Goal: Task Accomplishment & Management: Use online tool/utility

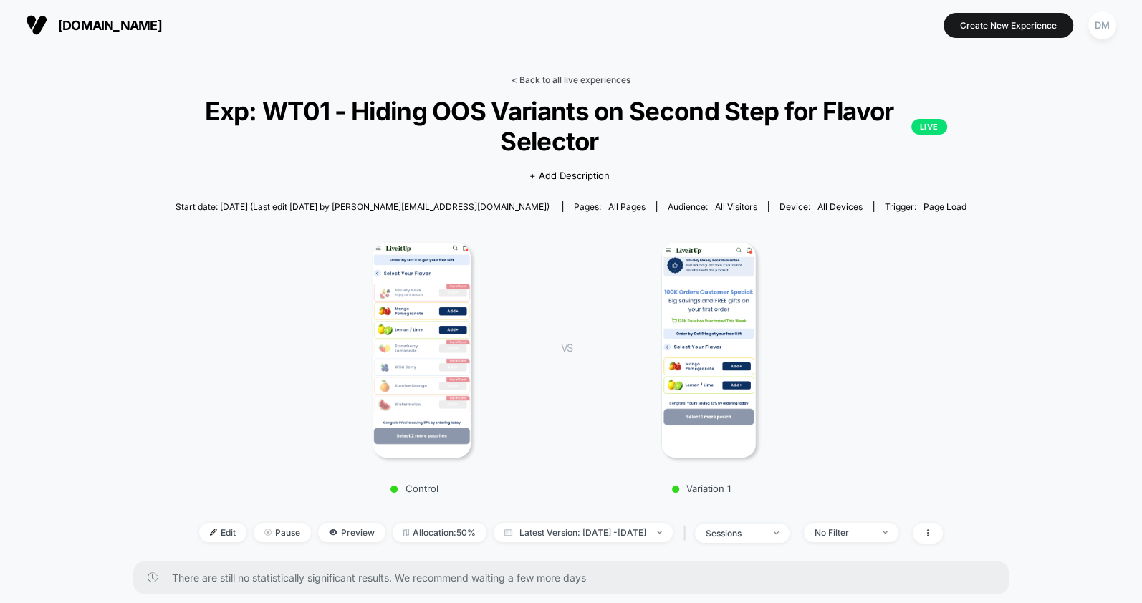
click at [524, 77] on link "< Back to all live experiences" at bounding box center [571, 80] width 119 height 11
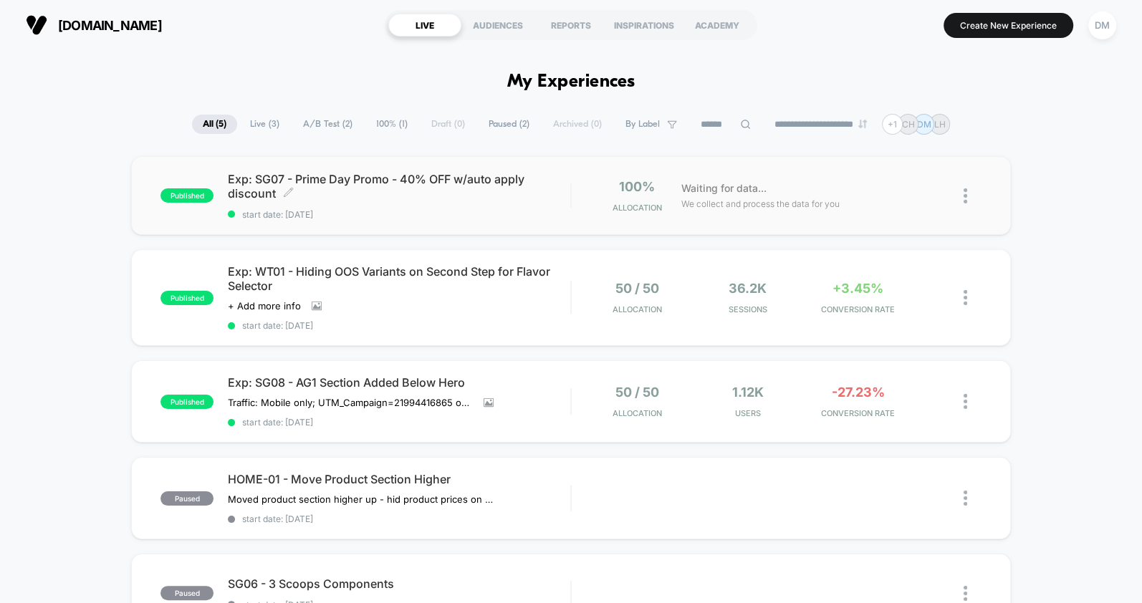
click at [555, 204] on div "Exp: SG07 - Prime Day Promo - 40% OFF w/auto apply discount Click to edit exper…" at bounding box center [399, 196] width 342 height 48
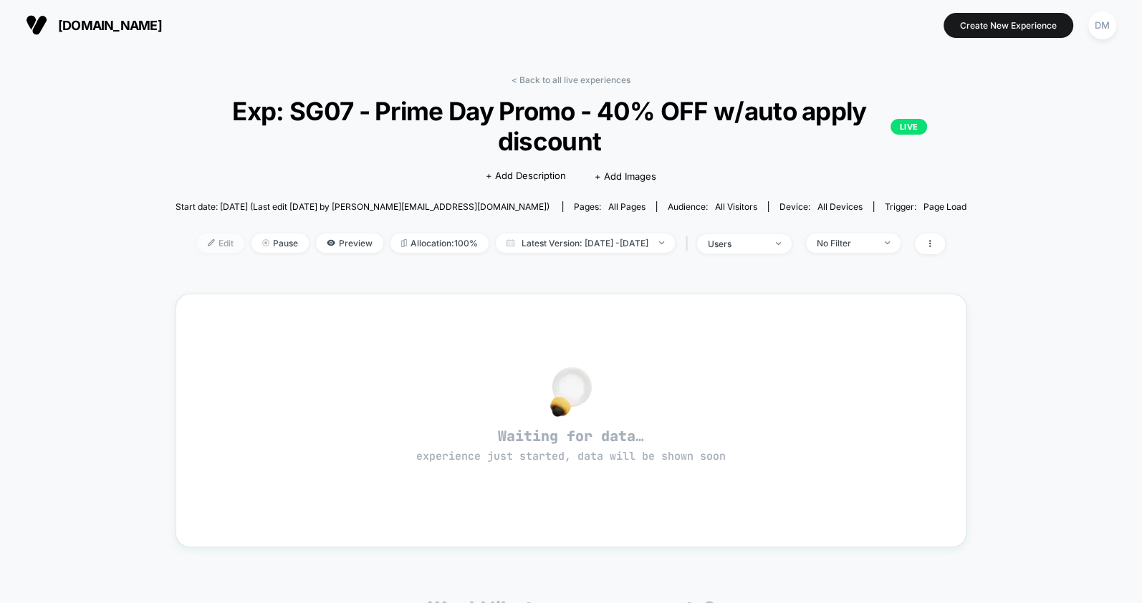
click at [200, 241] on span "Edit" at bounding box center [220, 243] width 47 height 19
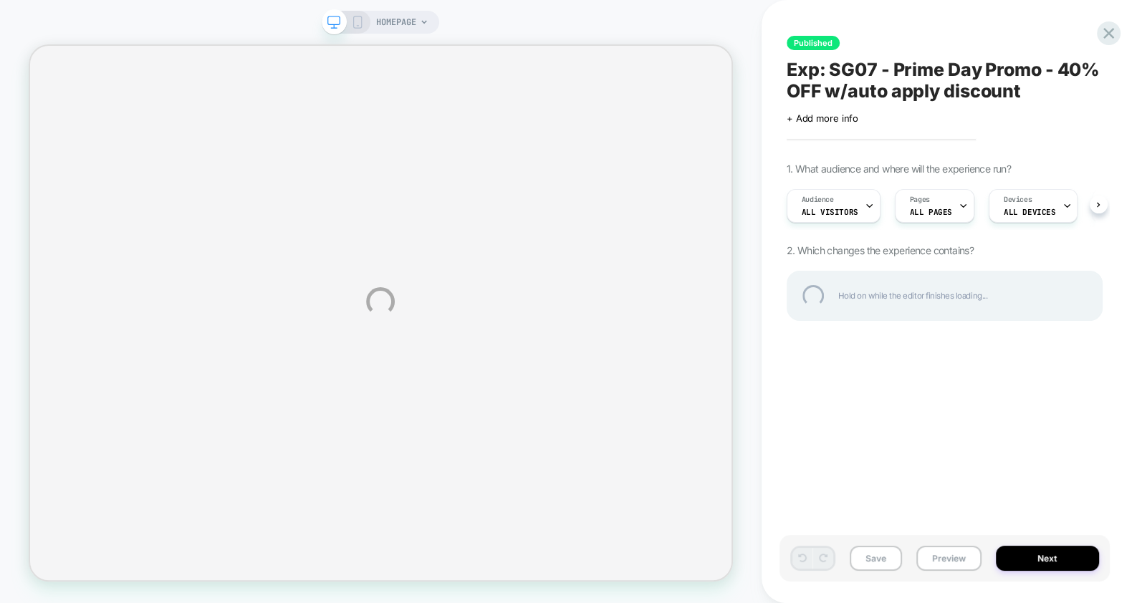
click at [1033, 550] on div "HOMEPAGE Published Exp: SG07 - Prime Day Promo - 40% OFF w/auto apply discount …" at bounding box center [571, 301] width 1142 height 603
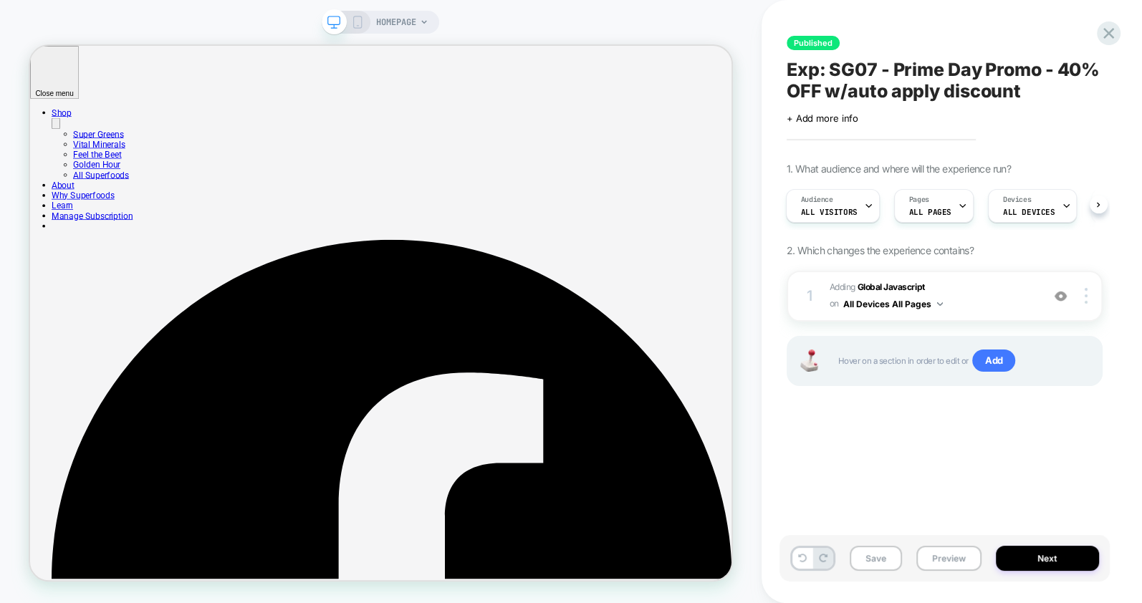
click at [1033, 550] on button "Next" at bounding box center [1047, 558] width 103 height 25
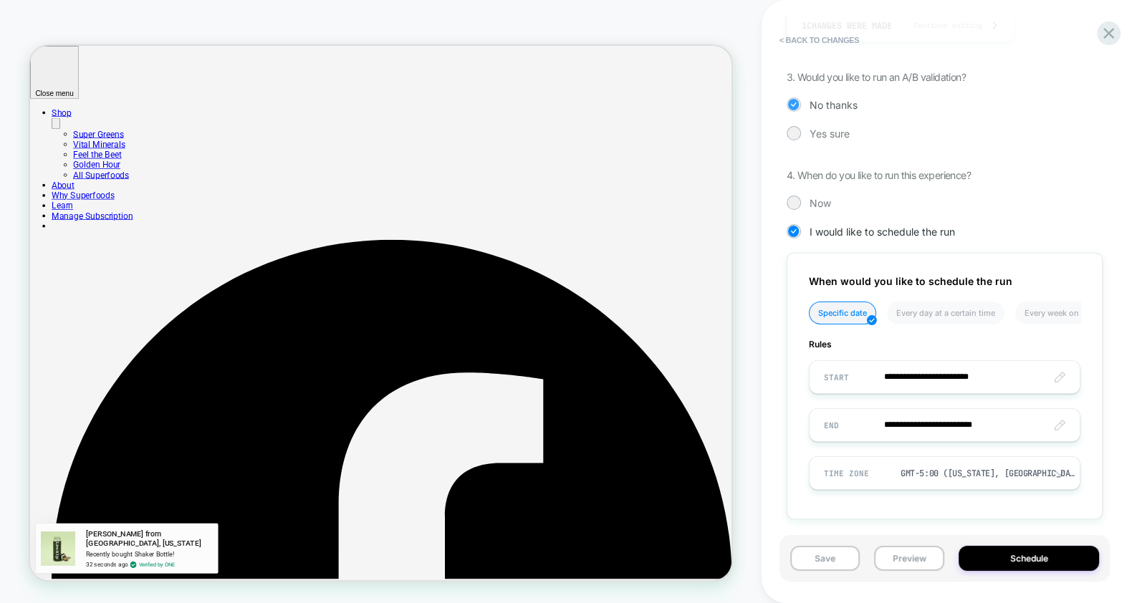
scroll to position [346, 0]
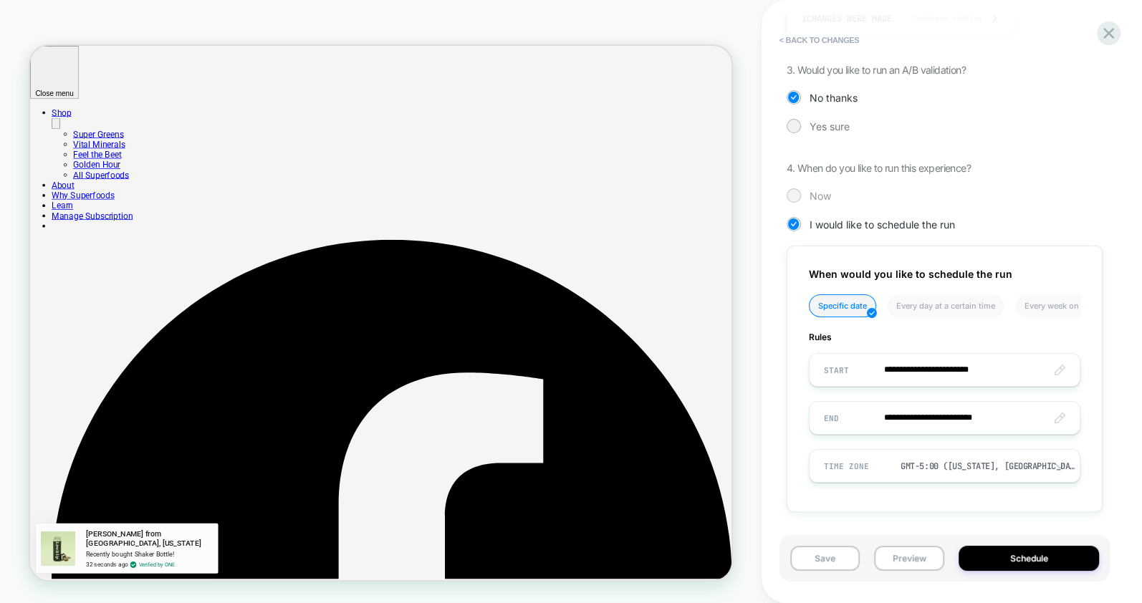
click at [810, 199] on span "Now" at bounding box center [820, 196] width 21 height 12
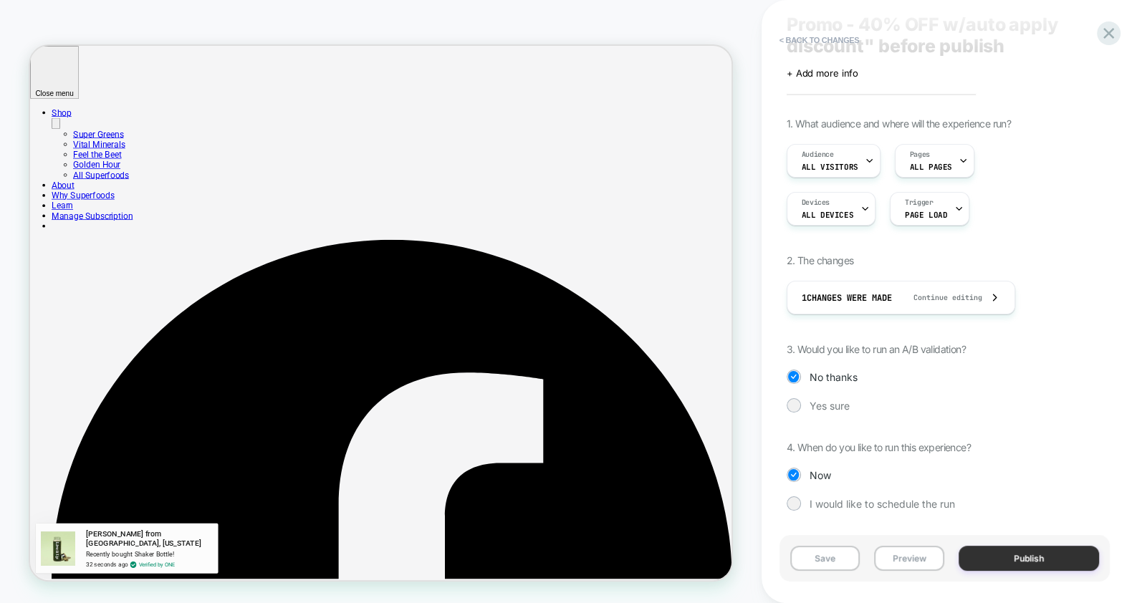
click at [1036, 563] on button "Publish" at bounding box center [1029, 558] width 140 height 25
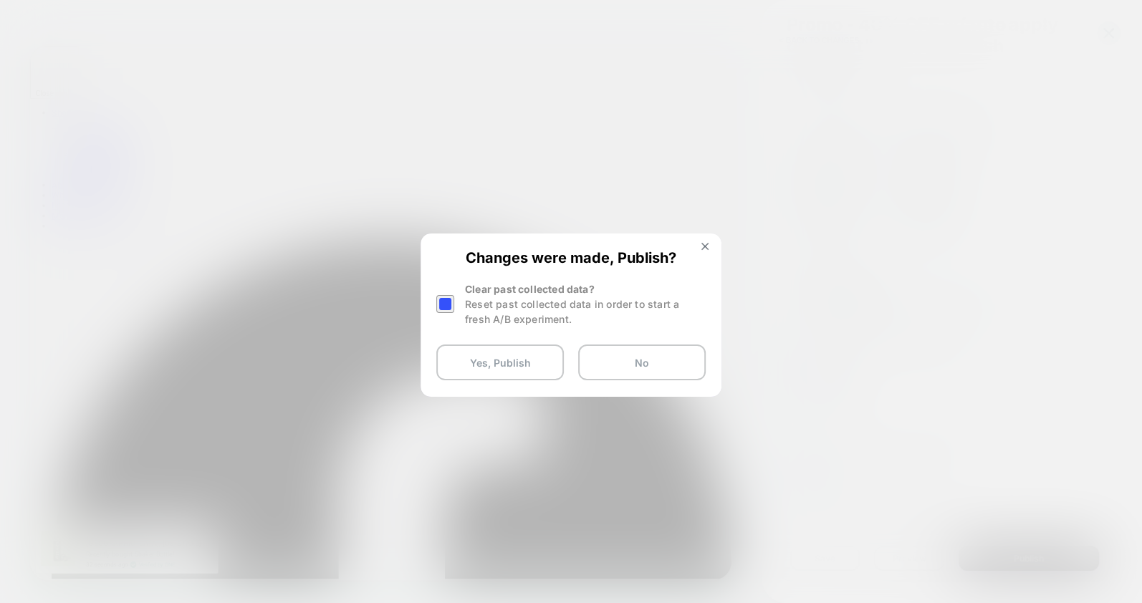
click at [445, 302] on div at bounding box center [445, 304] width 18 height 18
click at [456, 360] on button "Yes, Publish" at bounding box center [500, 363] width 128 height 36
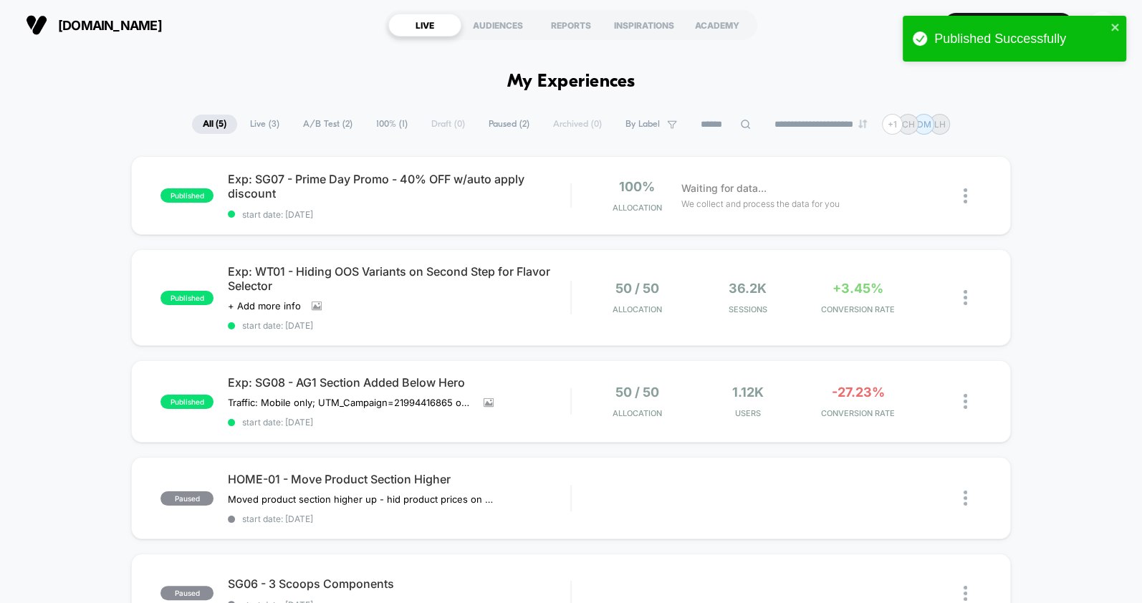
click at [75, 196] on div "published Exp: SG07 - Prime Day Promo - 40% OFF w/auto apply discount start dat…" at bounding box center [571, 430] width 1142 height 548
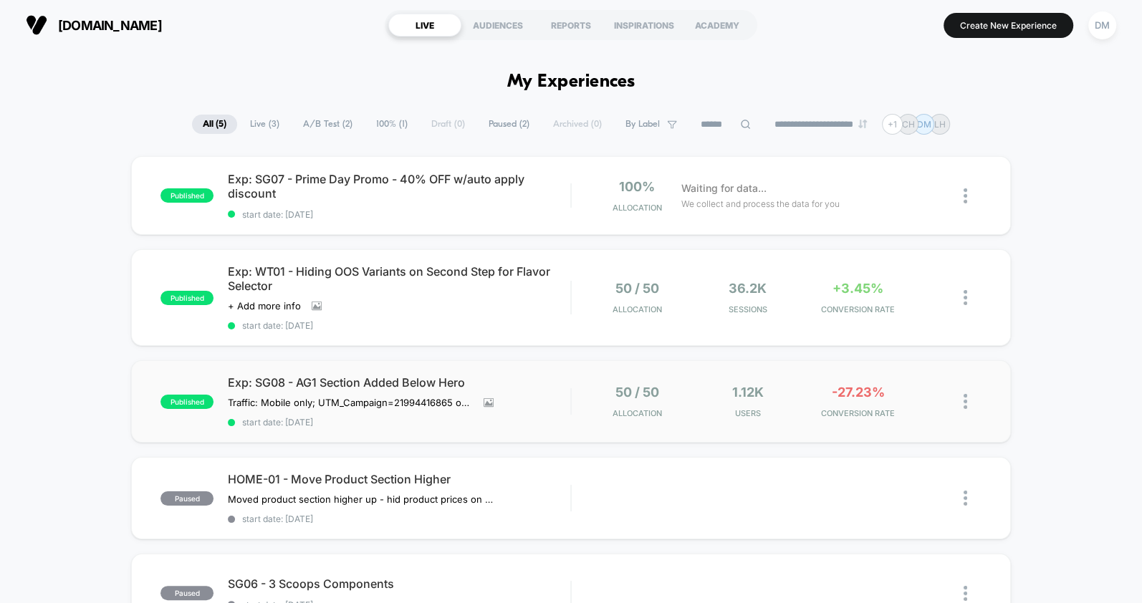
click at [570, 418] on div "published Exp: SG08 - AG1 Section Added Below Hero Traffic: Mobile only; UTM_Ca…" at bounding box center [570, 401] width 879 height 82
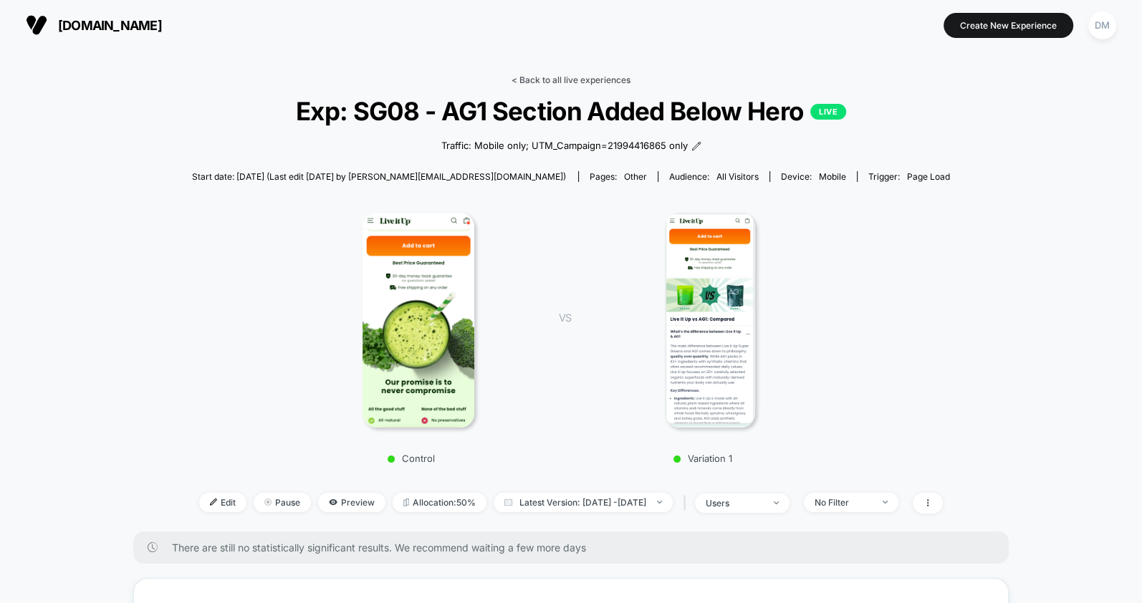
click at [578, 78] on link "< Back to all live experiences" at bounding box center [571, 80] width 119 height 11
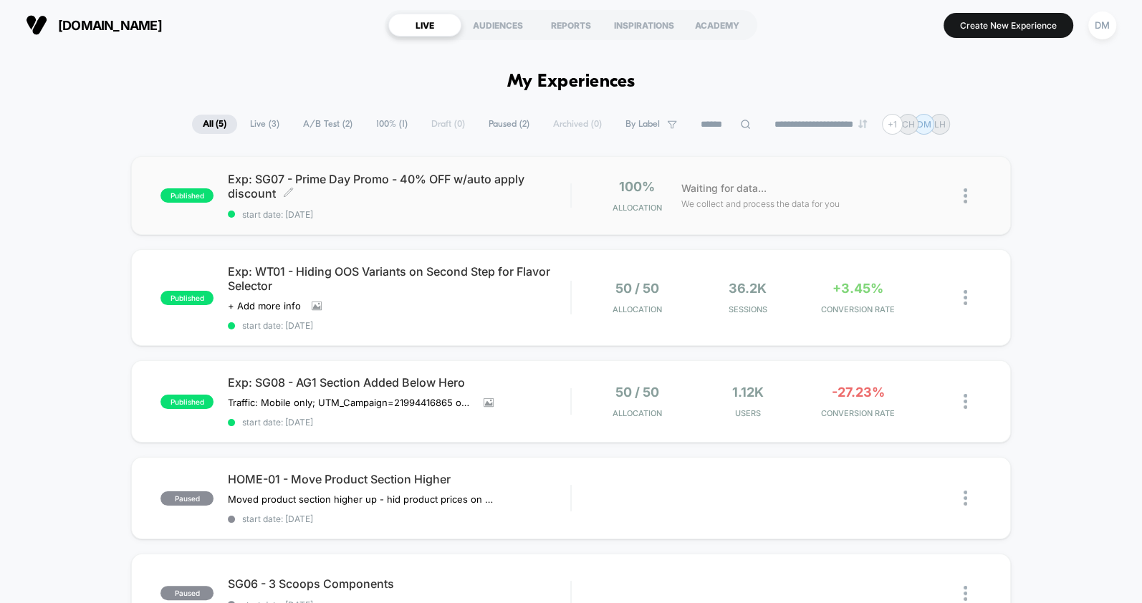
click at [391, 215] on span "start date: [DATE]" at bounding box center [399, 214] width 342 height 11
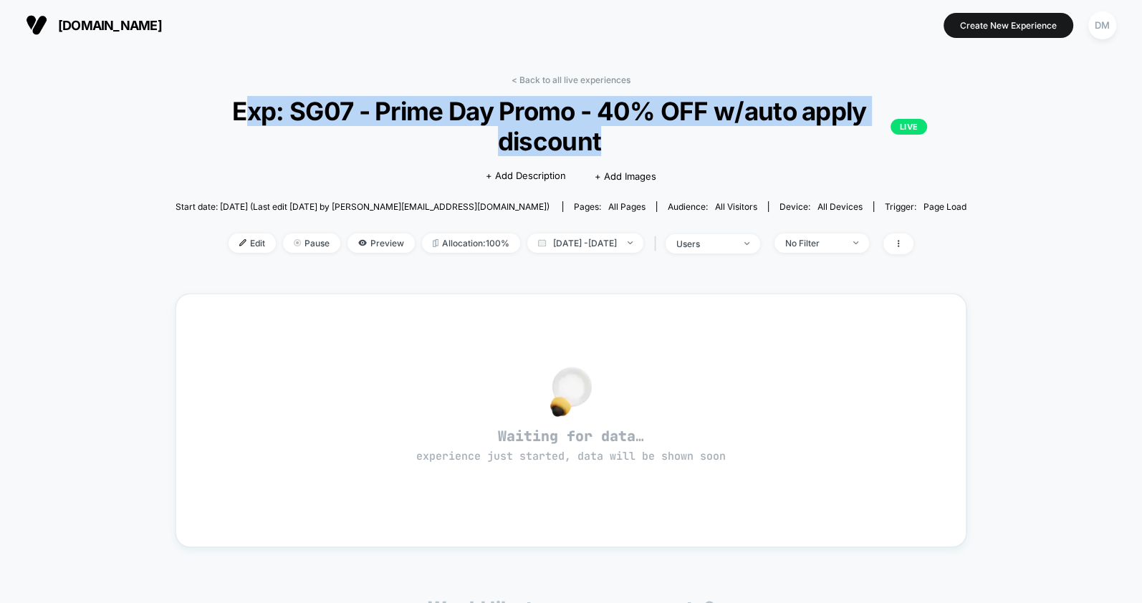
drag, startPoint x: 241, startPoint y: 107, endPoint x: 603, endPoint y: 139, distance: 362.5
click at [603, 139] on span "Exp: SG07 - Prime Day Promo - 40% OFF w/auto apply discount LIVE" at bounding box center [571, 126] width 712 height 60
copy span "xp: SG07 - Prime Day Promo - 40% OFF w/auto apply discount"
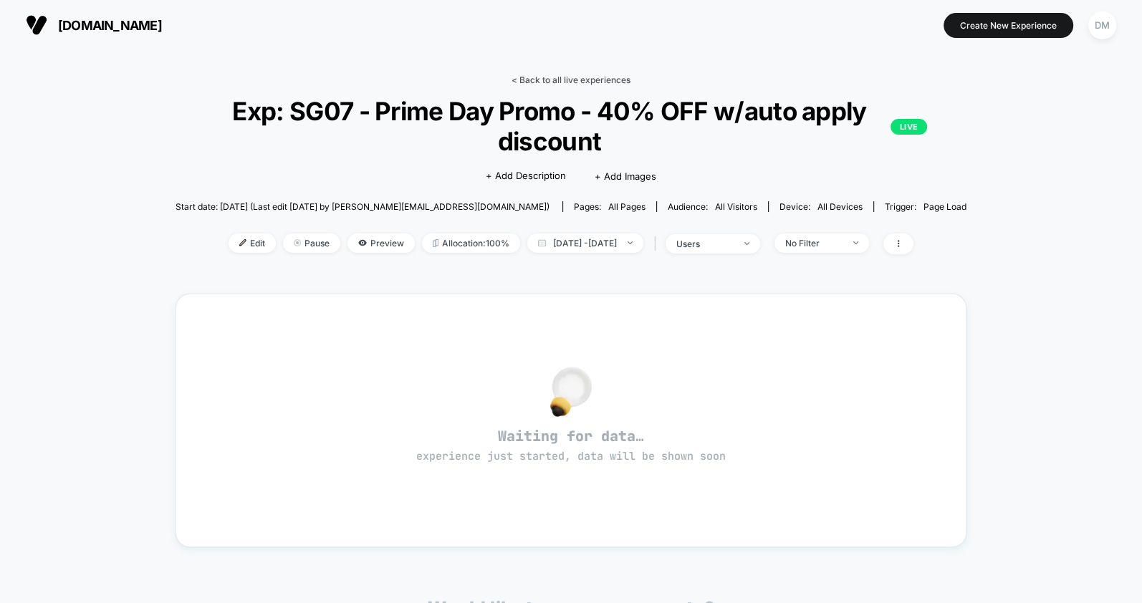
click at [542, 80] on link "< Back to all live experiences" at bounding box center [571, 80] width 119 height 11
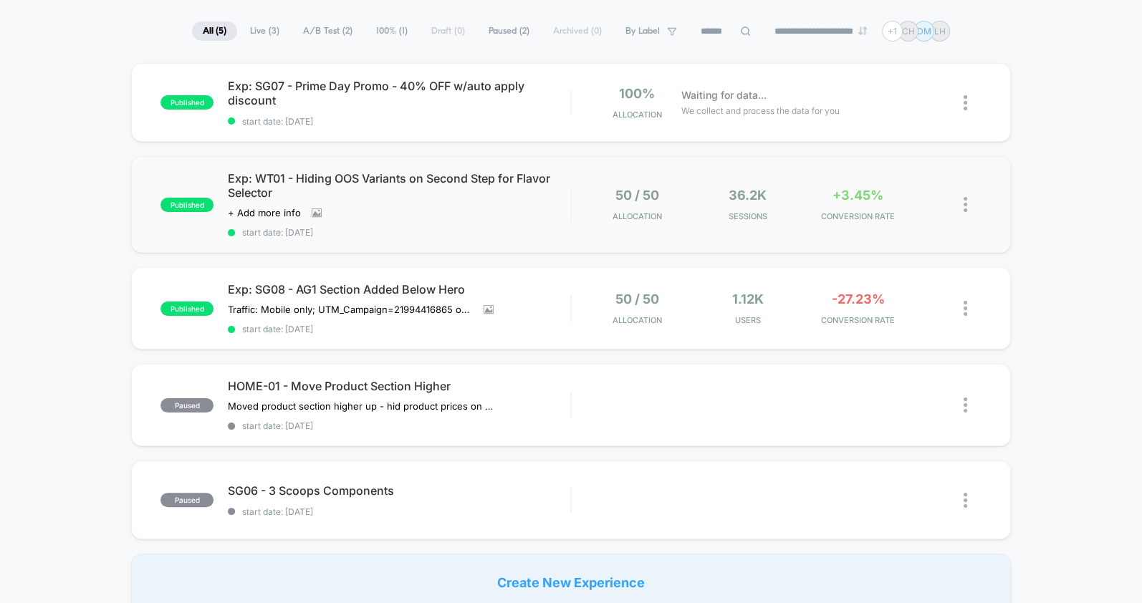
scroll to position [52, 0]
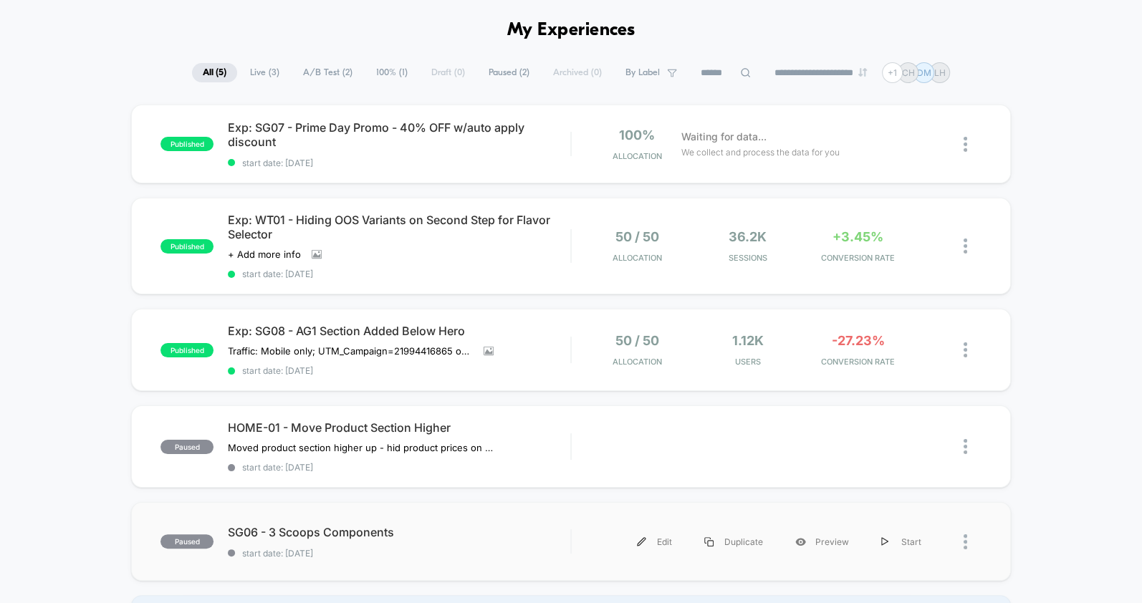
click at [549, 553] on div "paused SG06 - 3 Scoops Components start date: [DATE] Edit Duplicate Preview Sta…" at bounding box center [570, 541] width 879 height 79
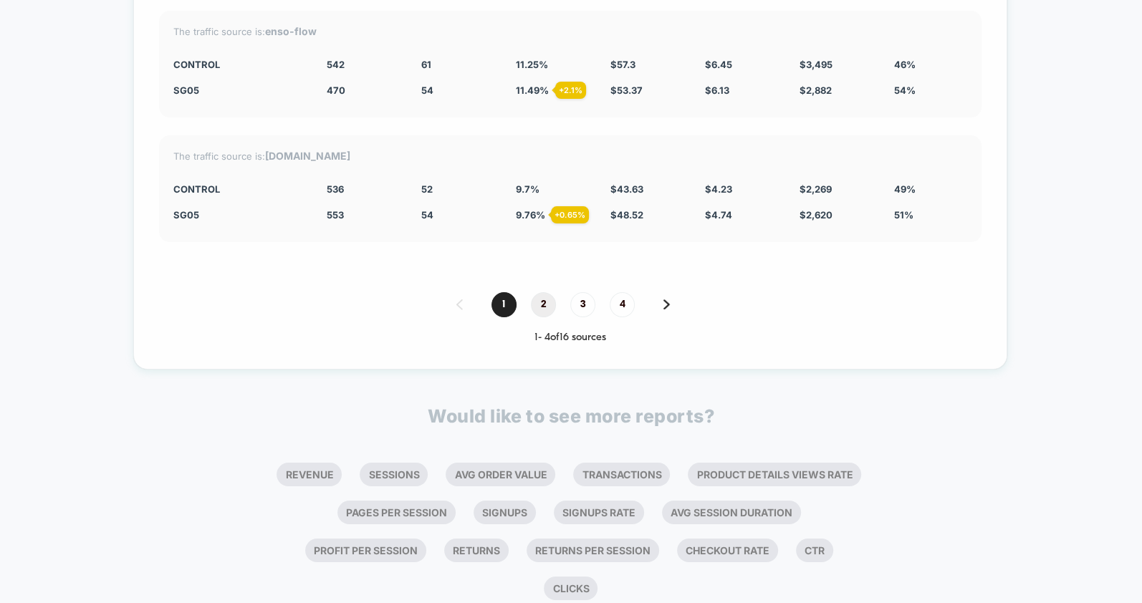
scroll to position [4342, 0]
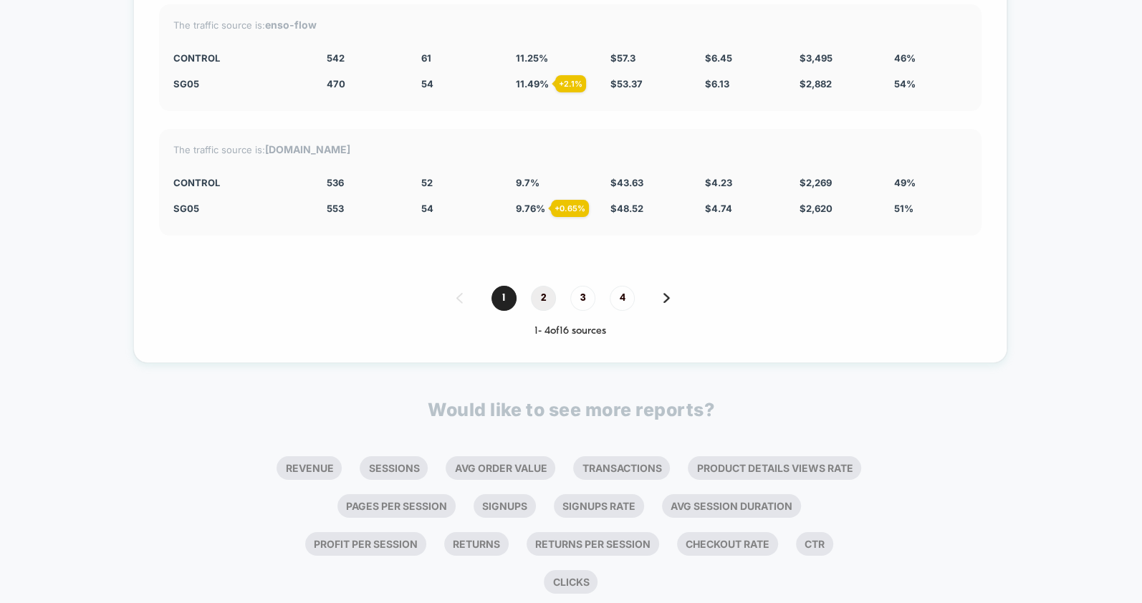
click at [548, 292] on span "2" at bounding box center [543, 298] width 25 height 25
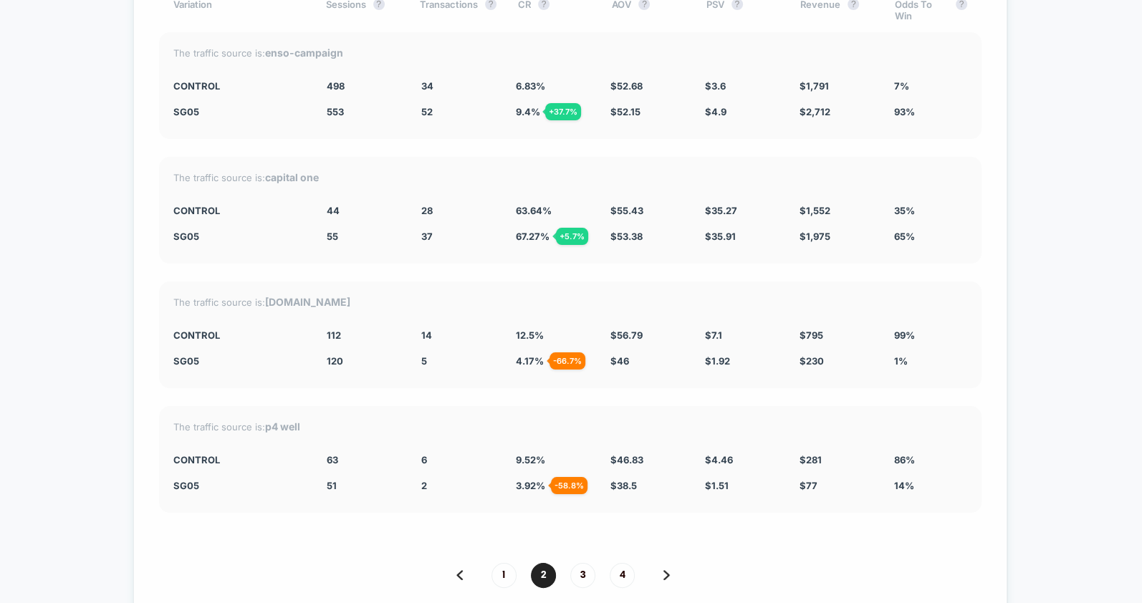
scroll to position [4084, 0]
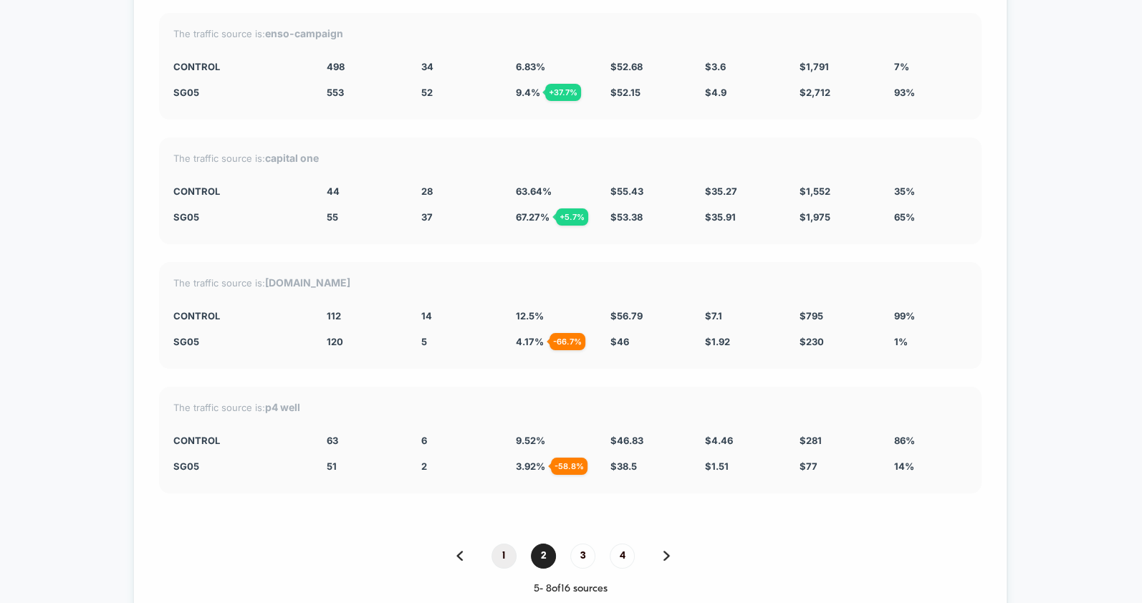
click at [507, 554] on span "1" at bounding box center [504, 556] width 25 height 25
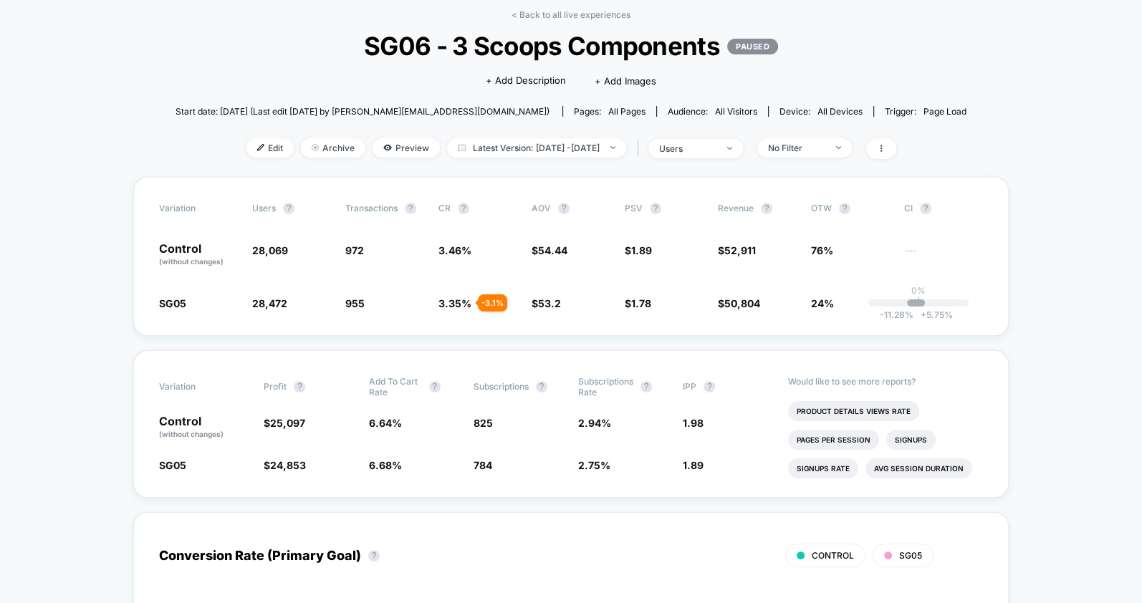
scroll to position [66, 0]
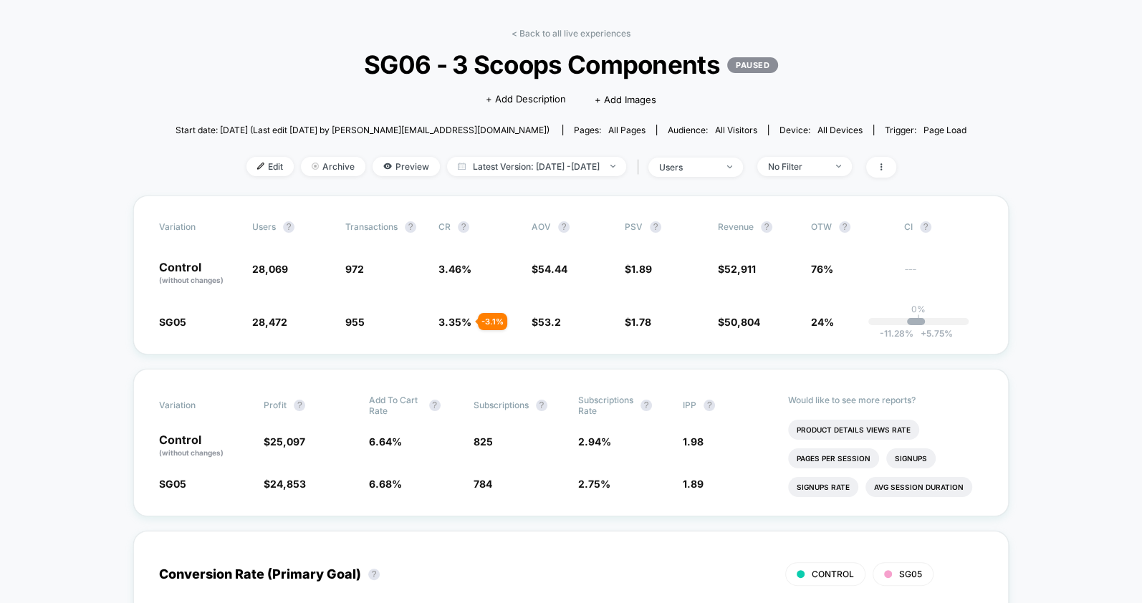
scroll to position [41, 0]
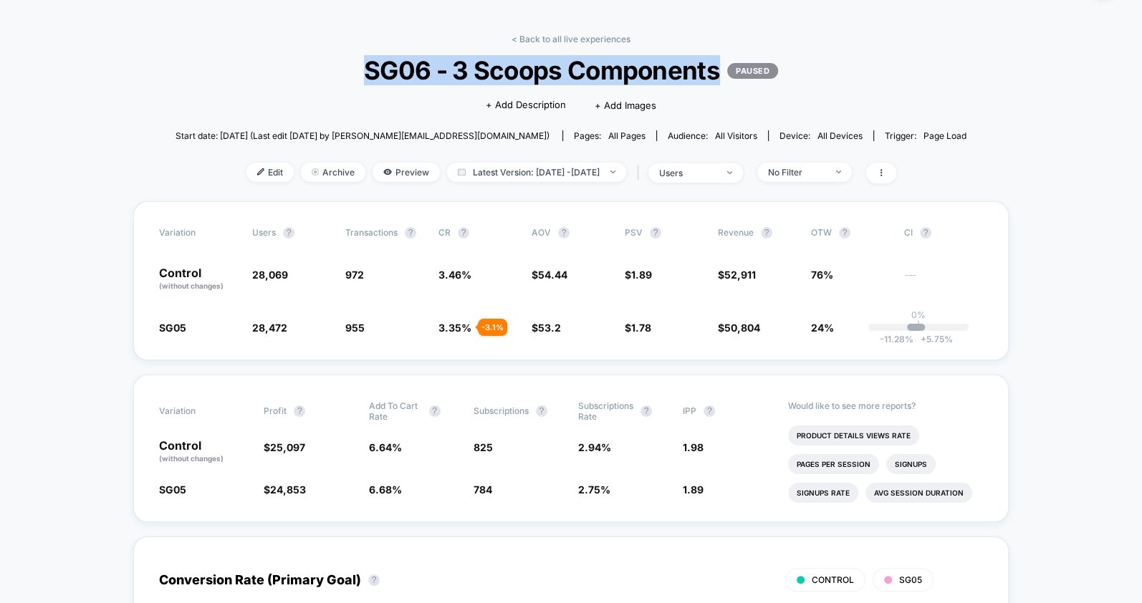
drag, startPoint x: 365, startPoint y: 71, endPoint x: 719, endPoint y: 71, distance: 354.0
click at [719, 71] on span "SG06 - 3 Scoops Components PAUSED" at bounding box center [571, 70] width 712 height 30
drag, startPoint x: 708, startPoint y: 71, endPoint x: 364, endPoint y: 59, distance: 344.1
click at [364, 59] on span "SG06 - 3 Scoops Components PAUSED" at bounding box center [571, 70] width 712 height 30
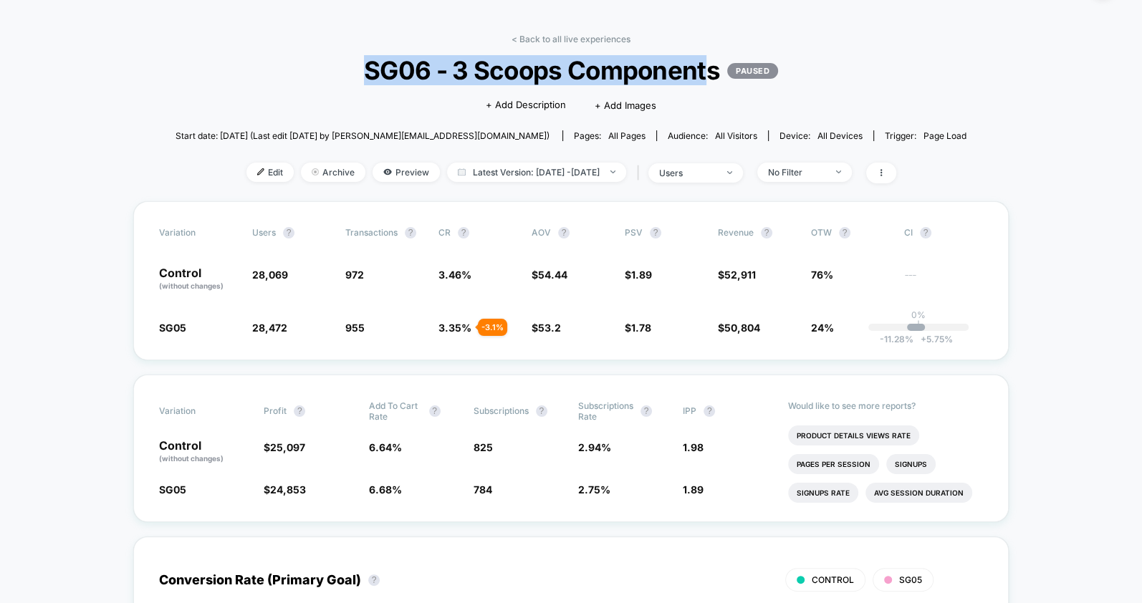
copy span "SG06 - 3 Scoops Component"
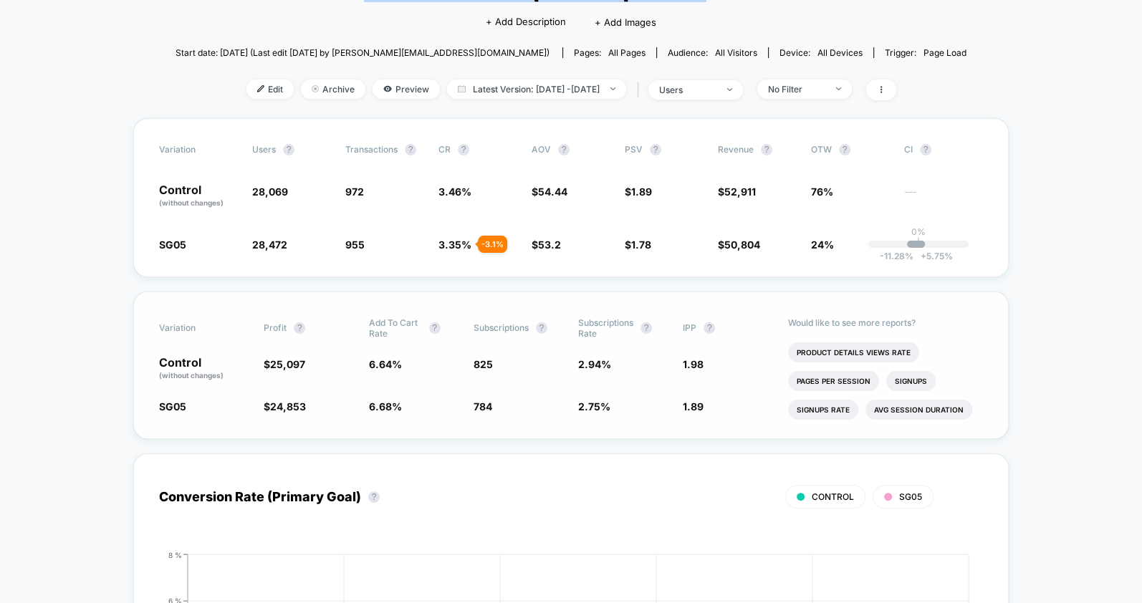
scroll to position [0, 0]
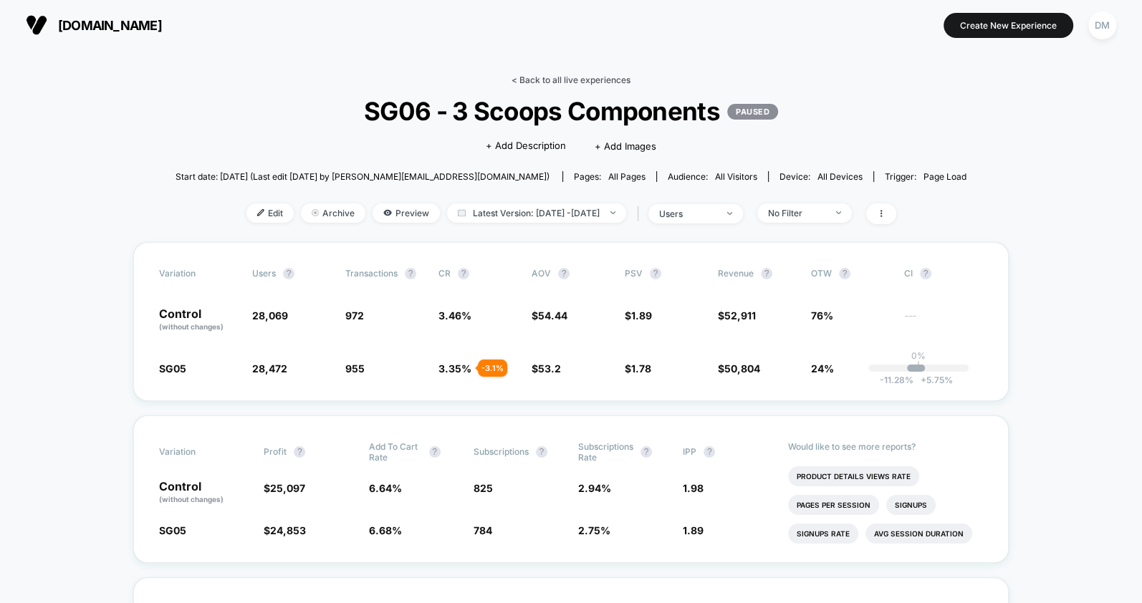
click at [560, 75] on link "< Back to all live experiences" at bounding box center [571, 80] width 119 height 11
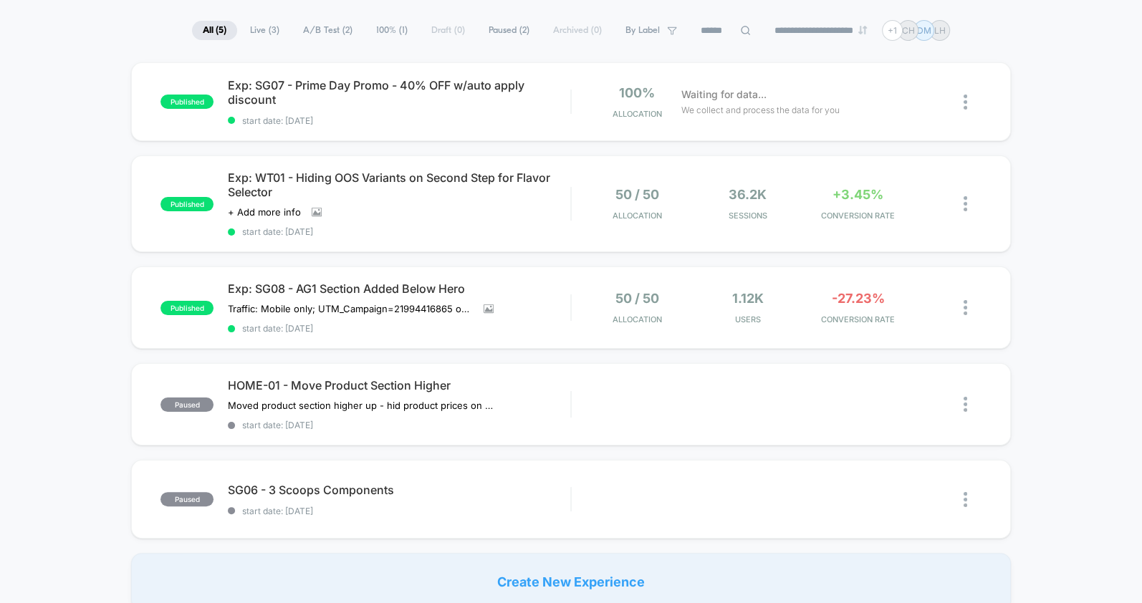
scroll to position [73, 0]
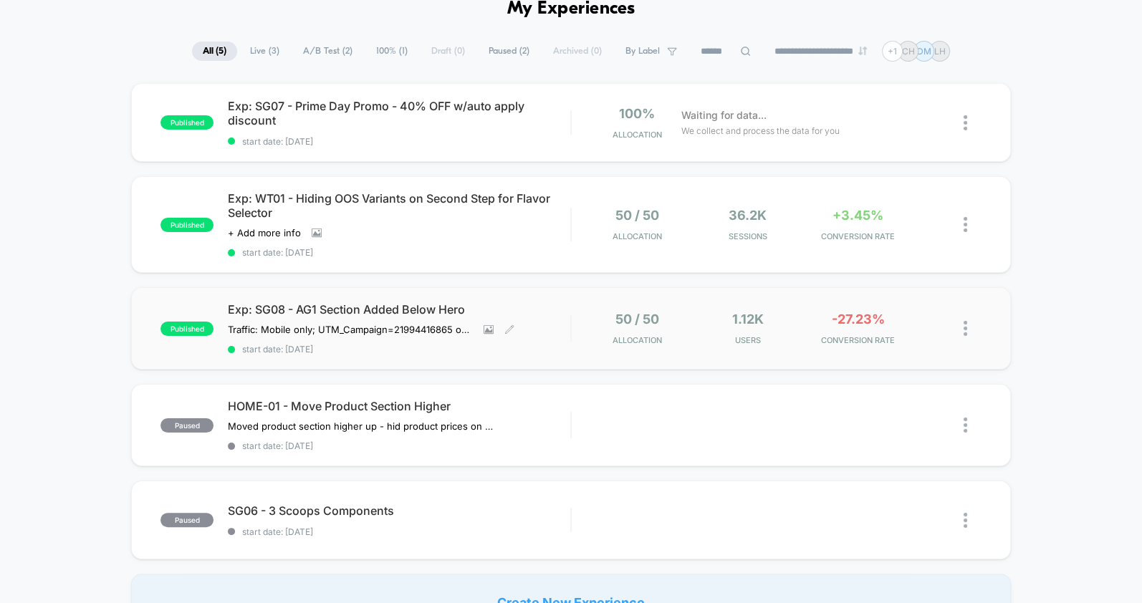
click at [570, 310] on span "Exp: SG08 - AG1 Section Added Below Hero" at bounding box center [399, 309] width 342 height 14
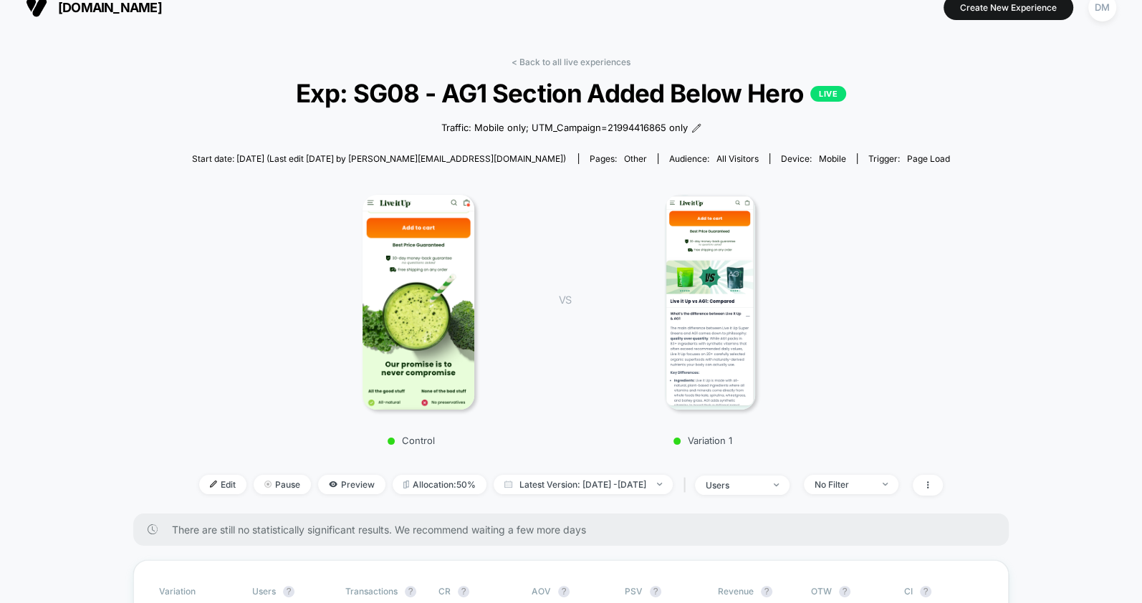
scroll to position [33, 0]
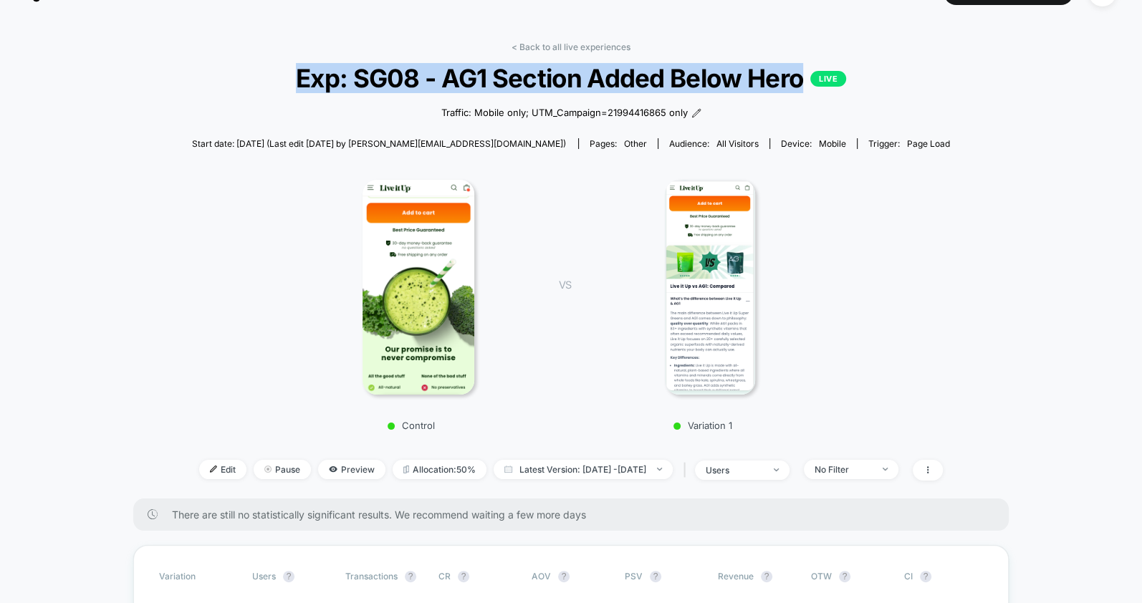
drag, startPoint x: 294, startPoint y: 80, endPoint x: 800, endPoint y: 80, distance: 505.9
click at [800, 80] on span "Exp: SG08 - AG1 Section Added Below Hero LIVE" at bounding box center [571, 78] width 683 height 30
copy span "Exp: SG08 - AG1 Section Added Below Hero"
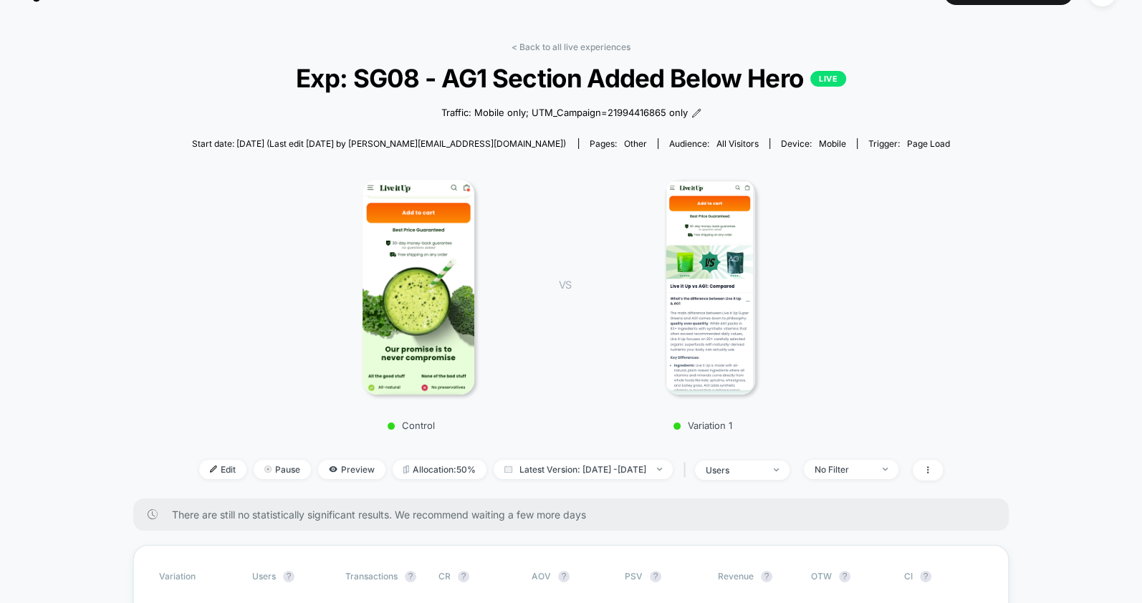
click at [589, 47] on link "< Back to all live experiences" at bounding box center [571, 47] width 119 height 11
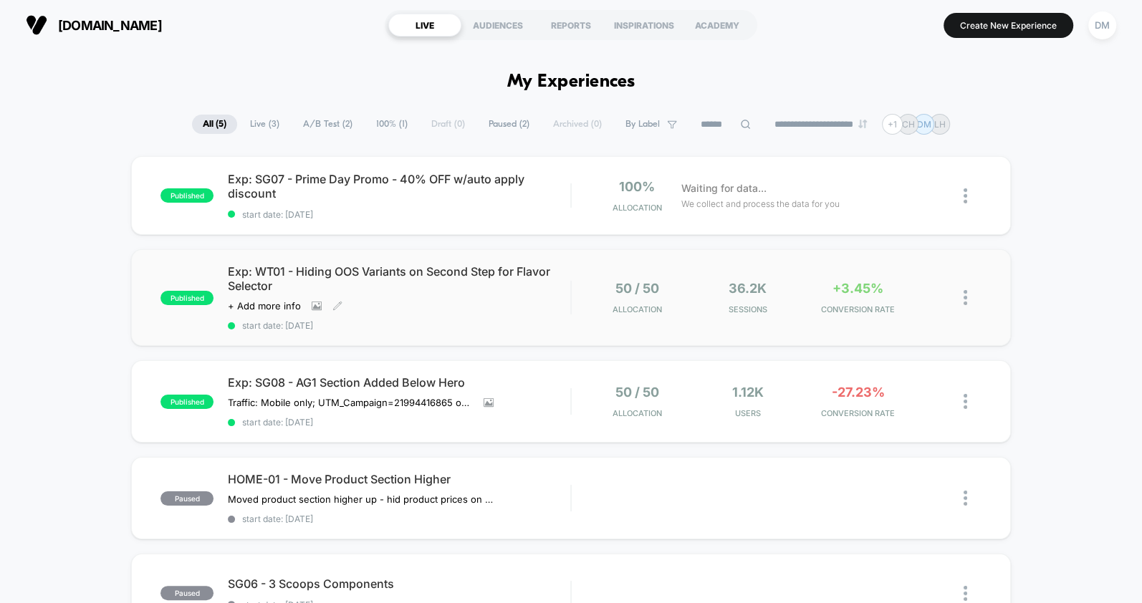
click at [458, 317] on div "Exp: WT01 - Hiding OOS Variants on Second Step for Flavor Selector Click to vie…" at bounding box center [399, 297] width 342 height 67
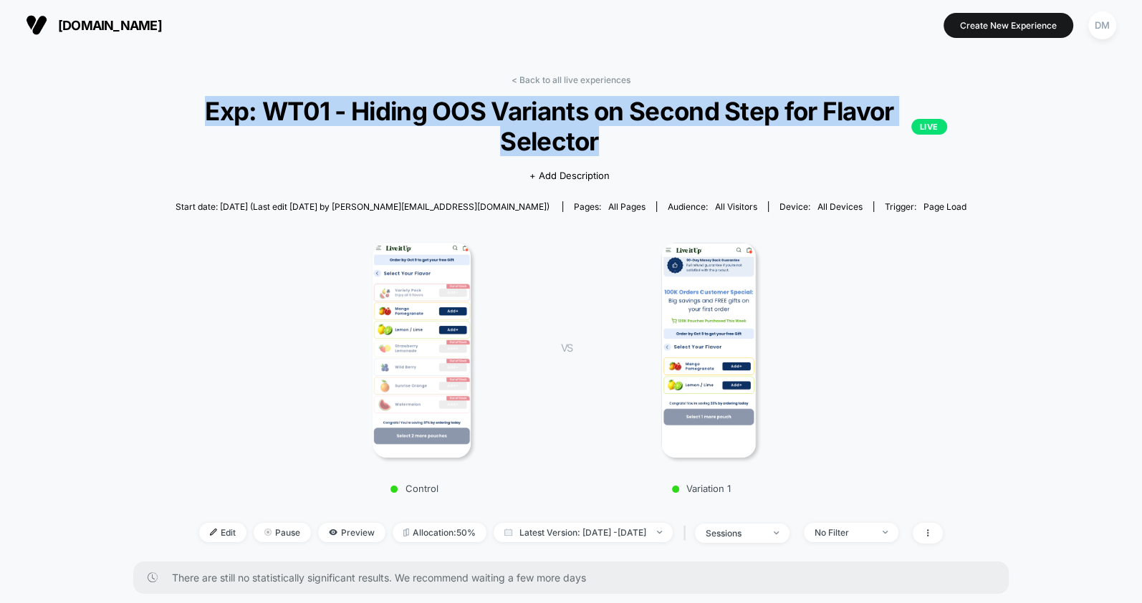
drag, startPoint x: 205, startPoint y: 115, endPoint x: 598, endPoint y: 141, distance: 393.5
click at [598, 141] on span "Exp: WT01 - Hiding OOS Variants on Second Step for Flavor Selector LIVE" at bounding box center [571, 126] width 752 height 60
copy span "Exp: WT01 - Hiding OOS Variants on Second Step for Flavor Selector"
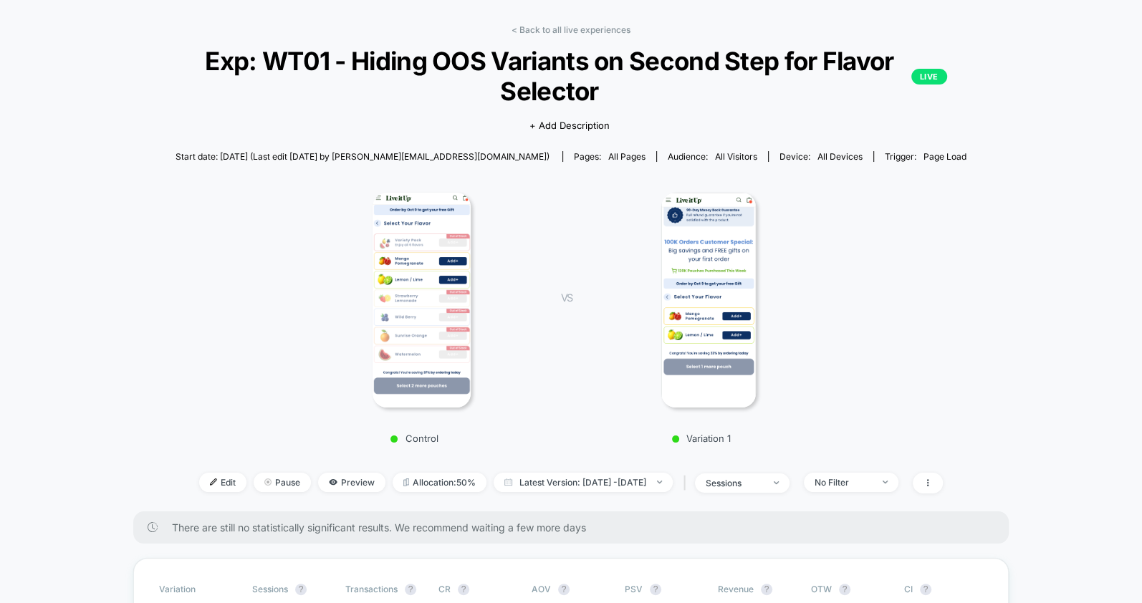
click at [212, 194] on div "Control VS Variation 1" at bounding box center [563, 313] width 835 height 275
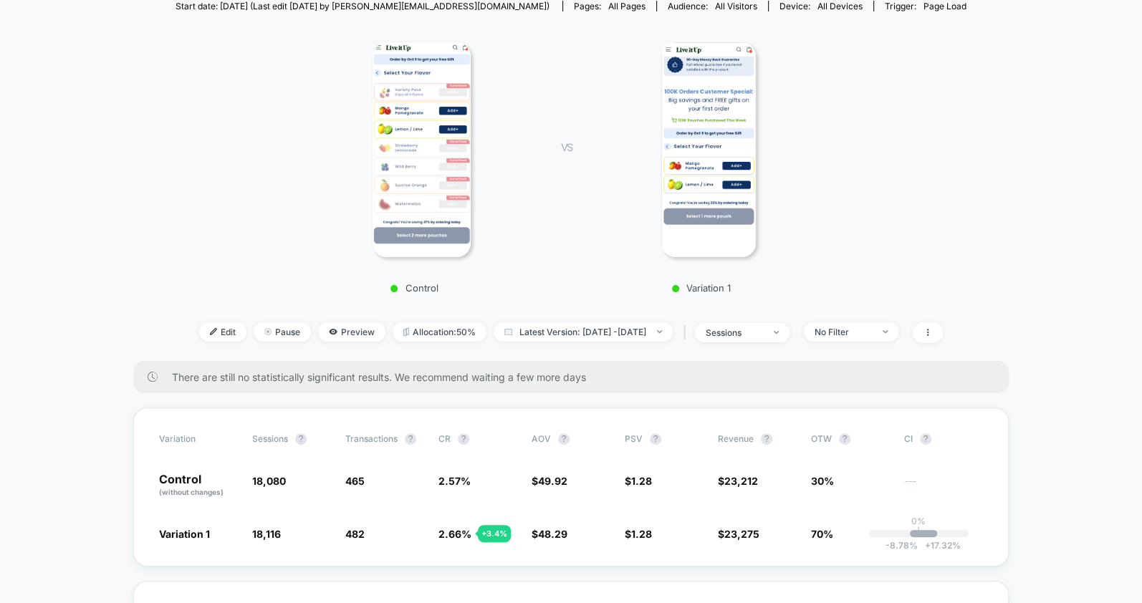
scroll to position [206, 0]
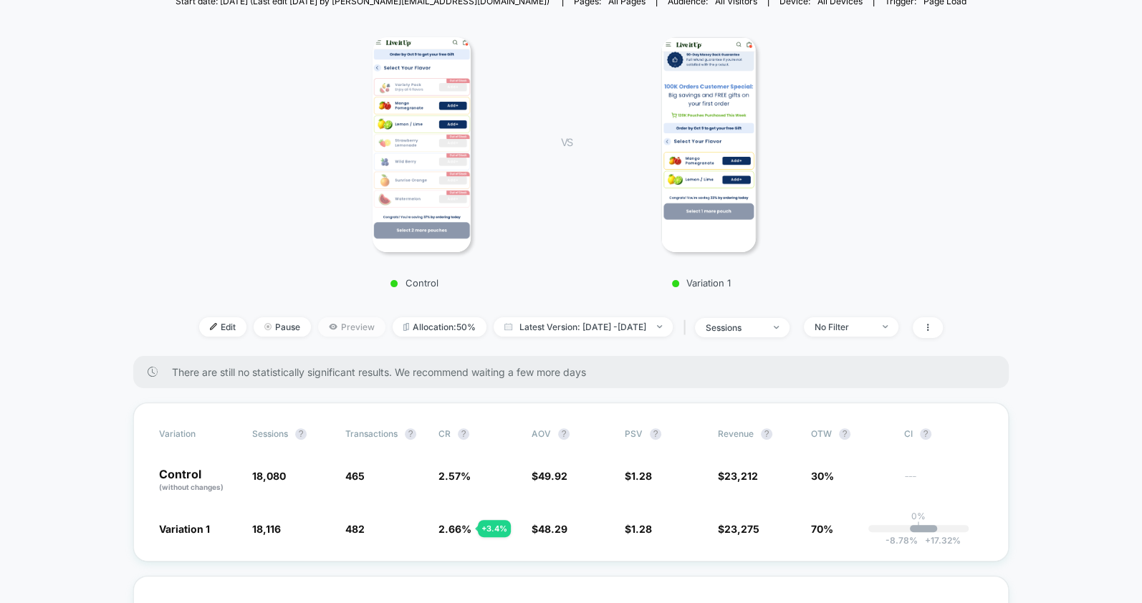
click at [338, 330] on span "Preview" at bounding box center [351, 326] width 67 height 19
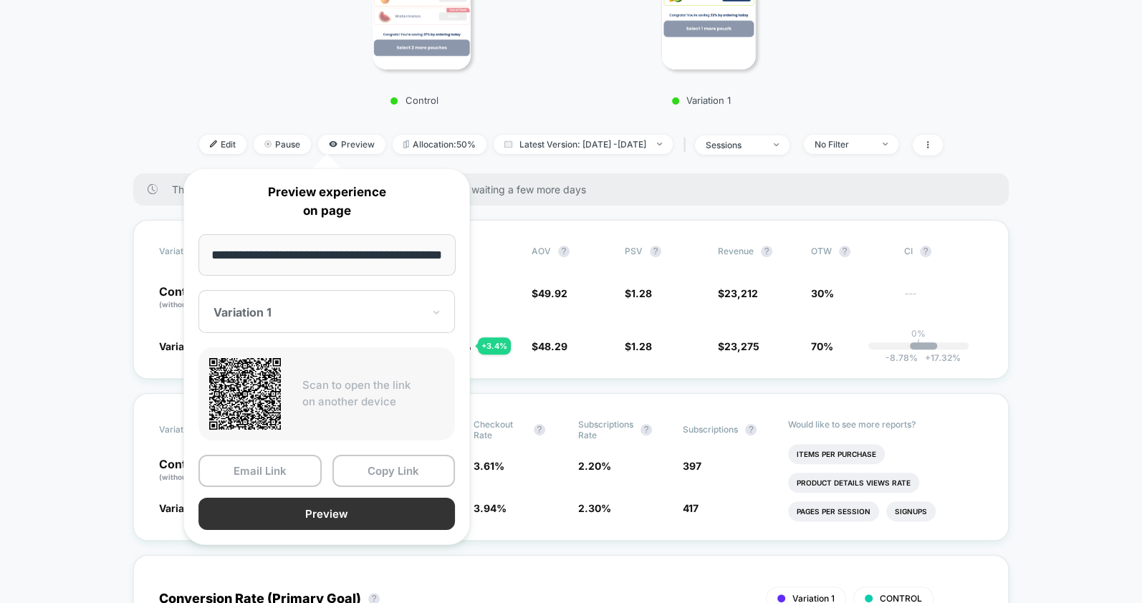
scroll to position [0, 0]
click at [297, 515] on button "Preview" at bounding box center [326, 514] width 257 height 32
